Goal: Information Seeking & Learning: Learn about a topic

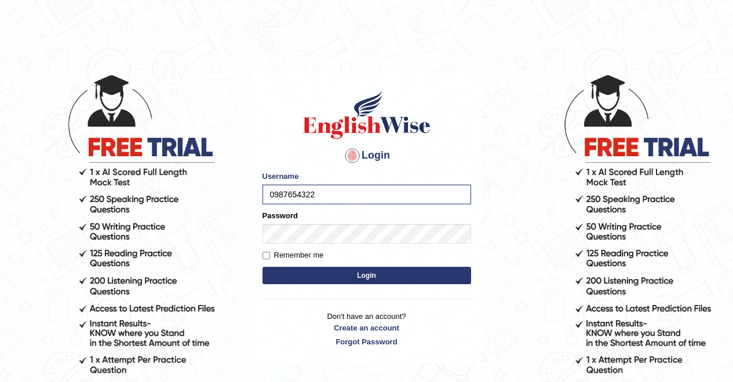
click at [412, 279] on button "Login" at bounding box center [366, 275] width 208 height 17
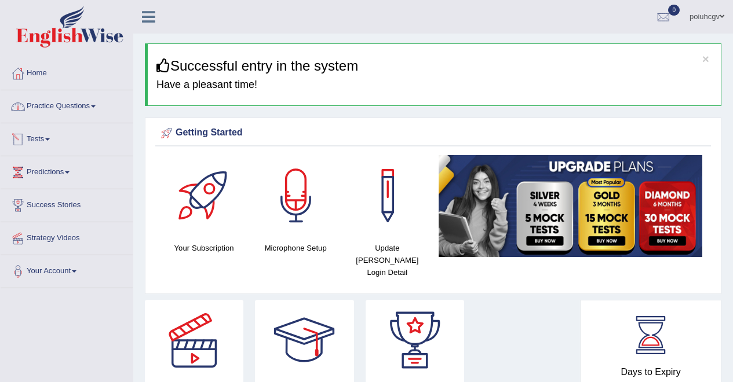
click at [57, 110] on link "Practice Questions" at bounding box center [67, 104] width 132 height 29
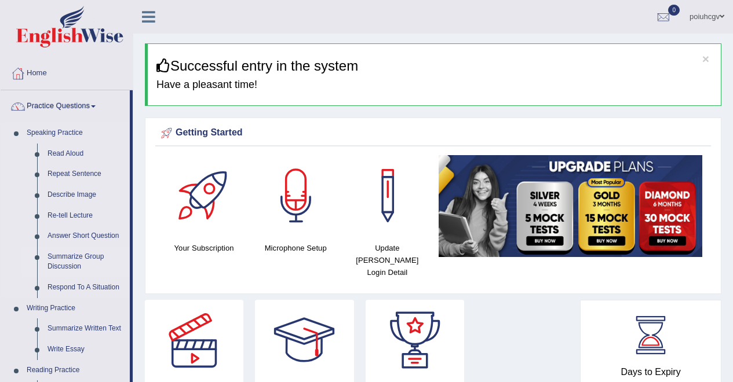
click at [58, 265] on link "Summarize Group Discussion" at bounding box center [85, 262] width 87 height 31
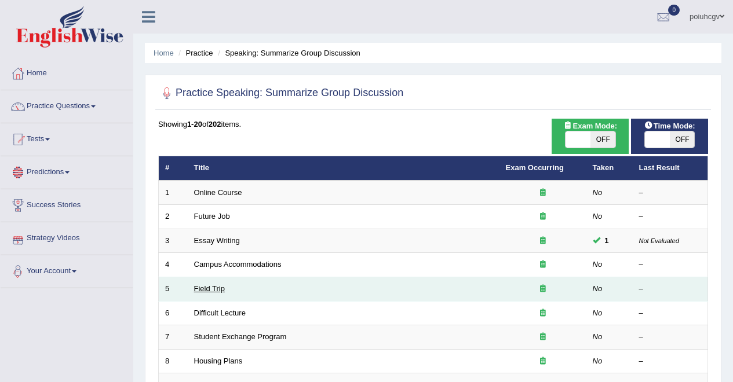
click at [204, 287] on link "Field Trip" at bounding box center [209, 288] width 31 height 9
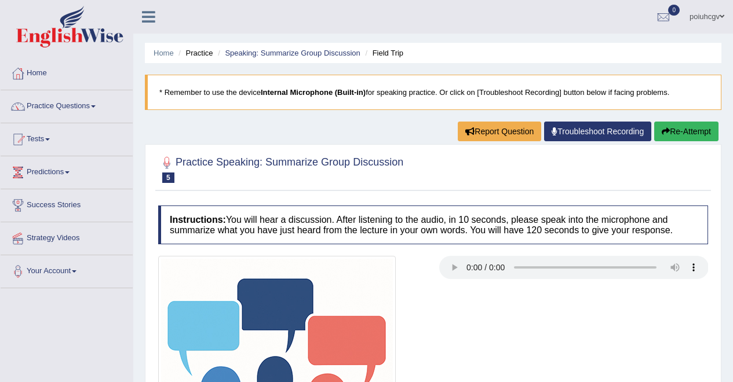
click at [204, 279] on img at bounding box center [276, 374] width 237 height 237
click at [204, 280] on img at bounding box center [276, 374] width 237 height 237
click at [204, 273] on img at bounding box center [276, 374] width 237 height 237
click at [204, 262] on img at bounding box center [276, 374] width 237 height 237
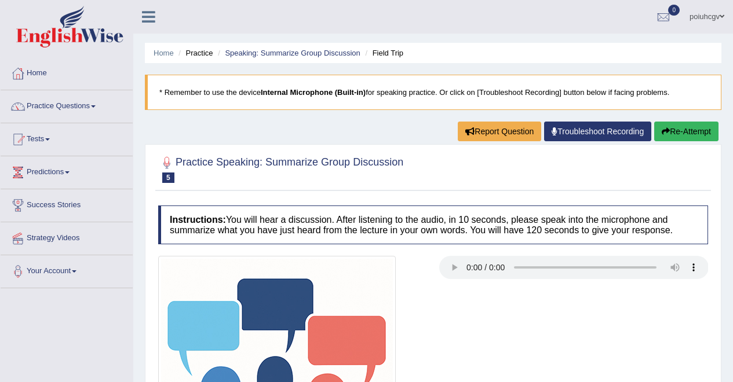
click at [204, 262] on img at bounding box center [276, 374] width 237 height 237
click at [204, 256] on div at bounding box center [292, 374] width 281 height 237
click at [204, 248] on div "Instructions: You will hear a discussion. After listening to the audio, in 10 s…" at bounding box center [432, 369] width 555 height 339
click at [204, 227] on h4 "Instructions: You will hear a discussion. After listening to the audio, in 10 s…" at bounding box center [433, 225] width 550 height 39
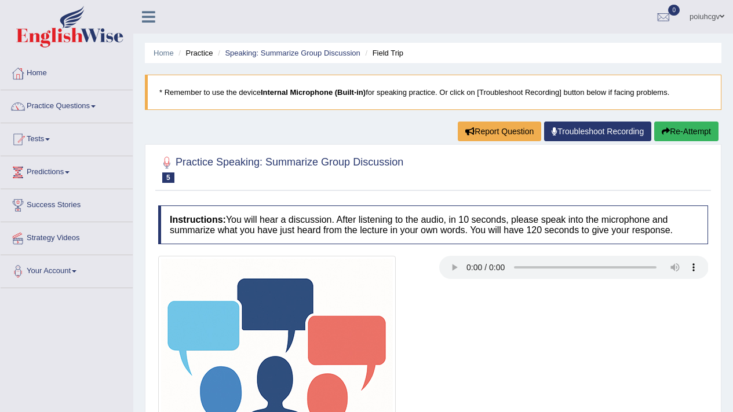
click at [272, 393] on img at bounding box center [276, 374] width 237 height 237
click at [272, 367] on img at bounding box center [276, 374] width 237 height 237
click at [272, 39] on div "Home Practice Speaking: Summarize Group Discussion Field Trip * Remember to use…" at bounding box center [432, 289] width 599 height 579
click at [272, 38] on div "Home Practice Speaking: Summarize Group Discussion Field Trip * Remember to use…" at bounding box center [432, 289] width 599 height 579
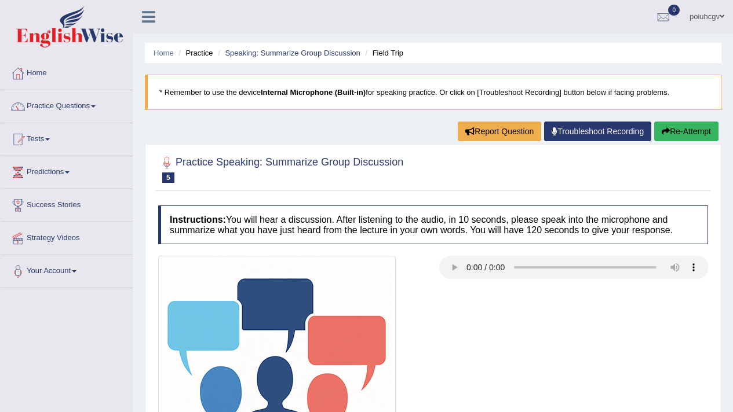
click at [272, 91] on b "Internal Microphone (Built-in)" at bounding box center [313, 92] width 105 height 9
click at [272, 81] on blockquote "* Remember to use the device Internal Microphone (Built-in) for speaking practi…" at bounding box center [433, 92] width 576 height 35
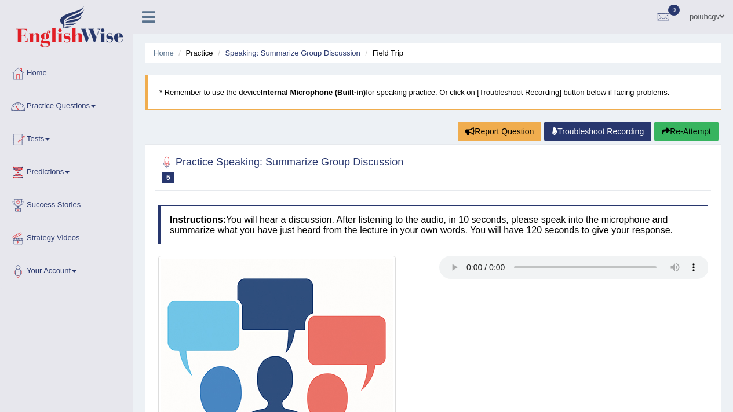
click at [272, 81] on blockquote "* Remember to use the device Internal Microphone (Built-in) for speaking practi…" at bounding box center [433, 92] width 576 height 35
click at [272, 86] on blockquote "* Remember to use the device Internal Microphone (Built-in) for speaking practi…" at bounding box center [433, 92] width 576 height 35
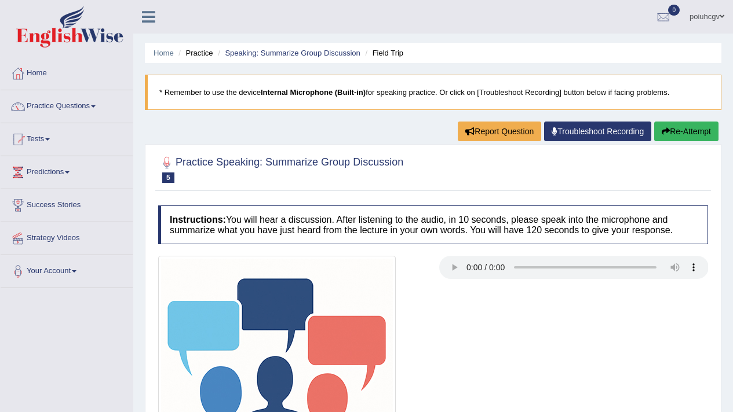
click at [272, 88] on b "Internal Microphone (Built-in)" at bounding box center [313, 92] width 105 height 9
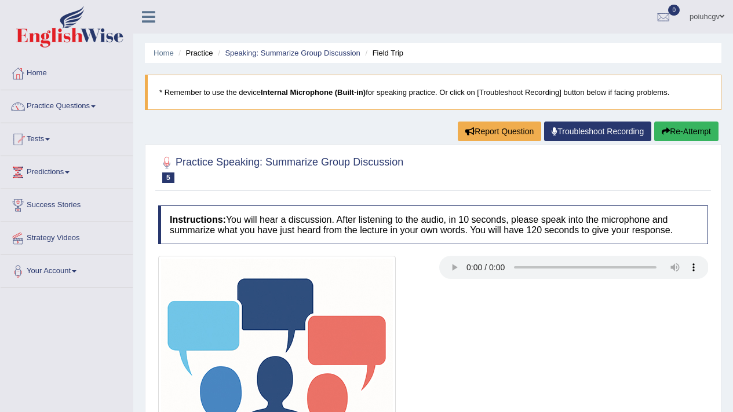
click at [272, 88] on b "Internal Microphone (Built-in)" at bounding box center [313, 92] width 105 height 9
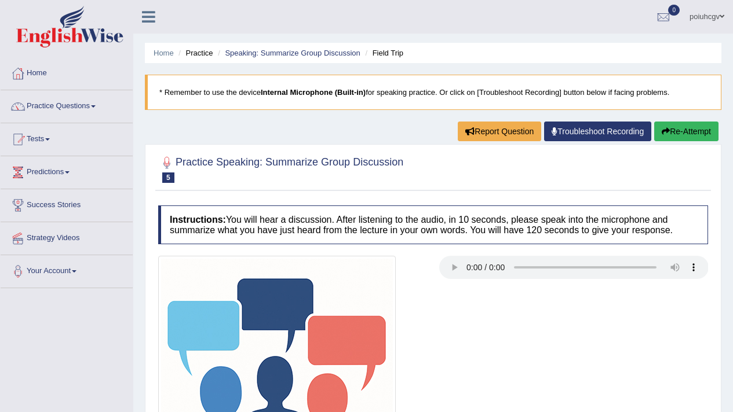
click at [272, 88] on b "Internal Microphone (Built-in)" at bounding box center [313, 92] width 105 height 9
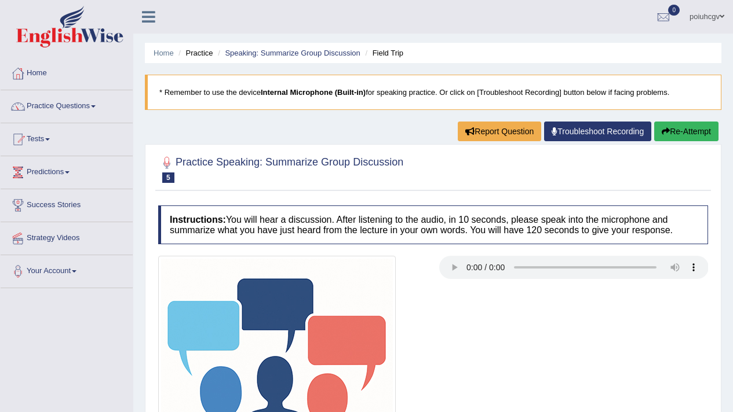
click at [272, 88] on b "Internal Microphone (Built-in)" at bounding box center [313, 92] width 105 height 9
click at [272, 87] on blockquote "* Remember to use the device Internal Microphone (Built-in) for speaking practi…" at bounding box center [433, 92] width 576 height 35
click at [272, 55] on link "Speaking: Summarize Group Discussion" at bounding box center [292, 53] width 135 height 9
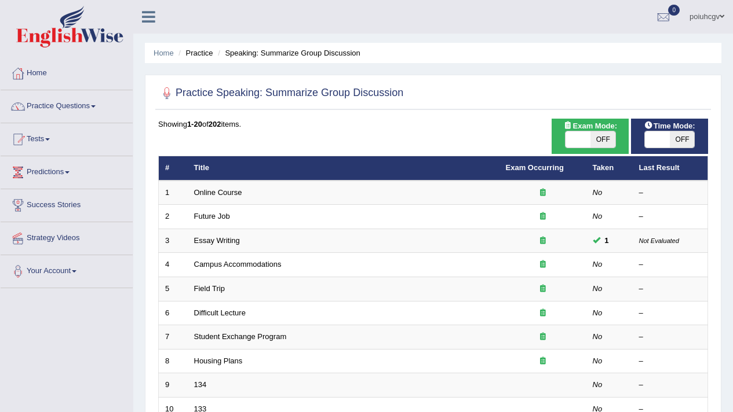
click at [272, 39] on div "Home Practice Speaking: Summarize Group Discussion Practice Speaking: Summarize…" at bounding box center [432, 369] width 599 height 738
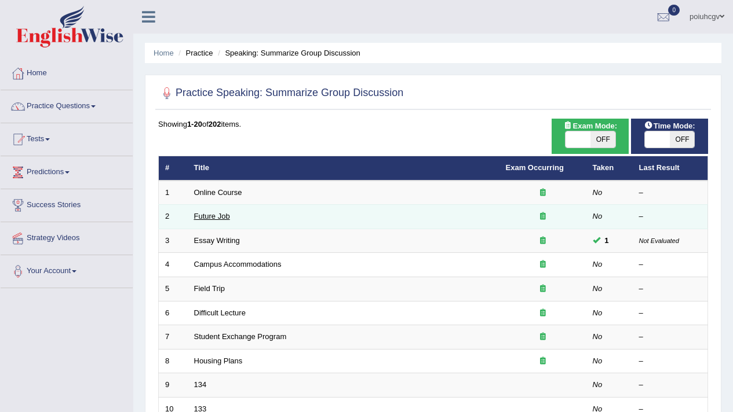
click at [220, 218] on link "Future Job" at bounding box center [212, 216] width 36 height 9
